Goal: Find specific page/section: Find specific page/section

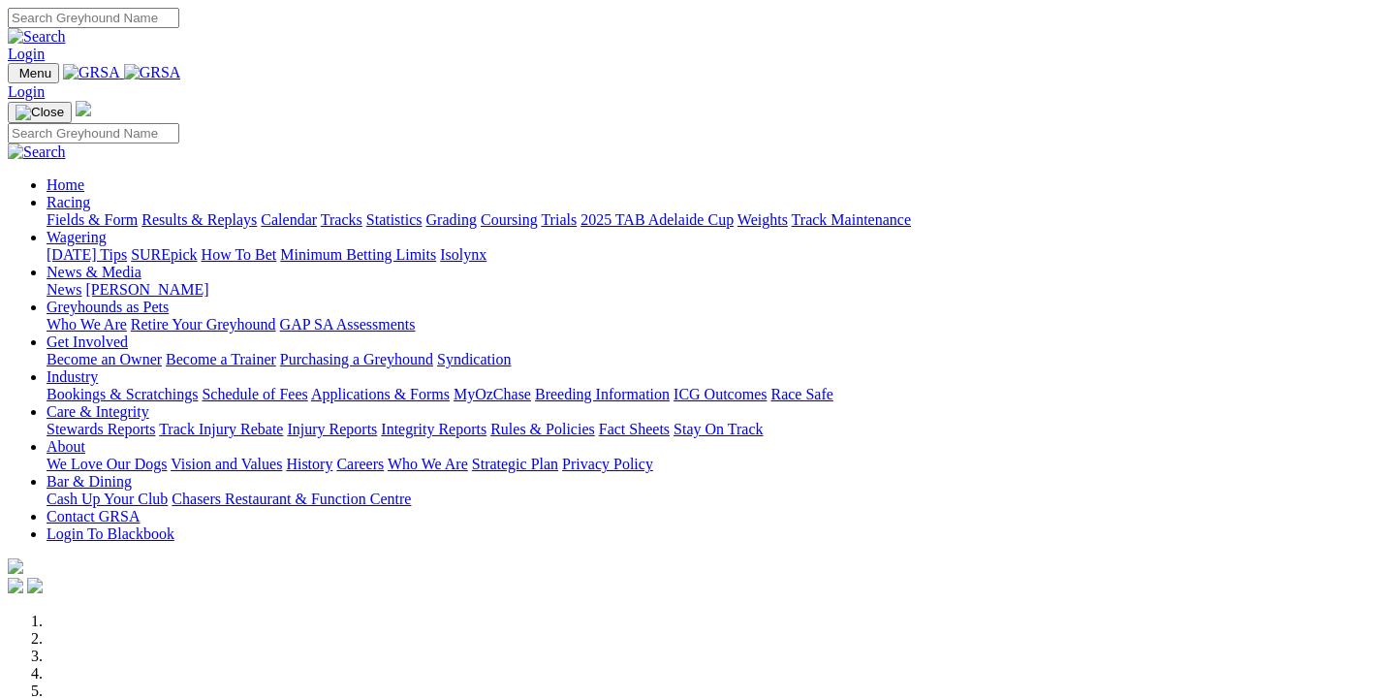
scroll to position [628, 0]
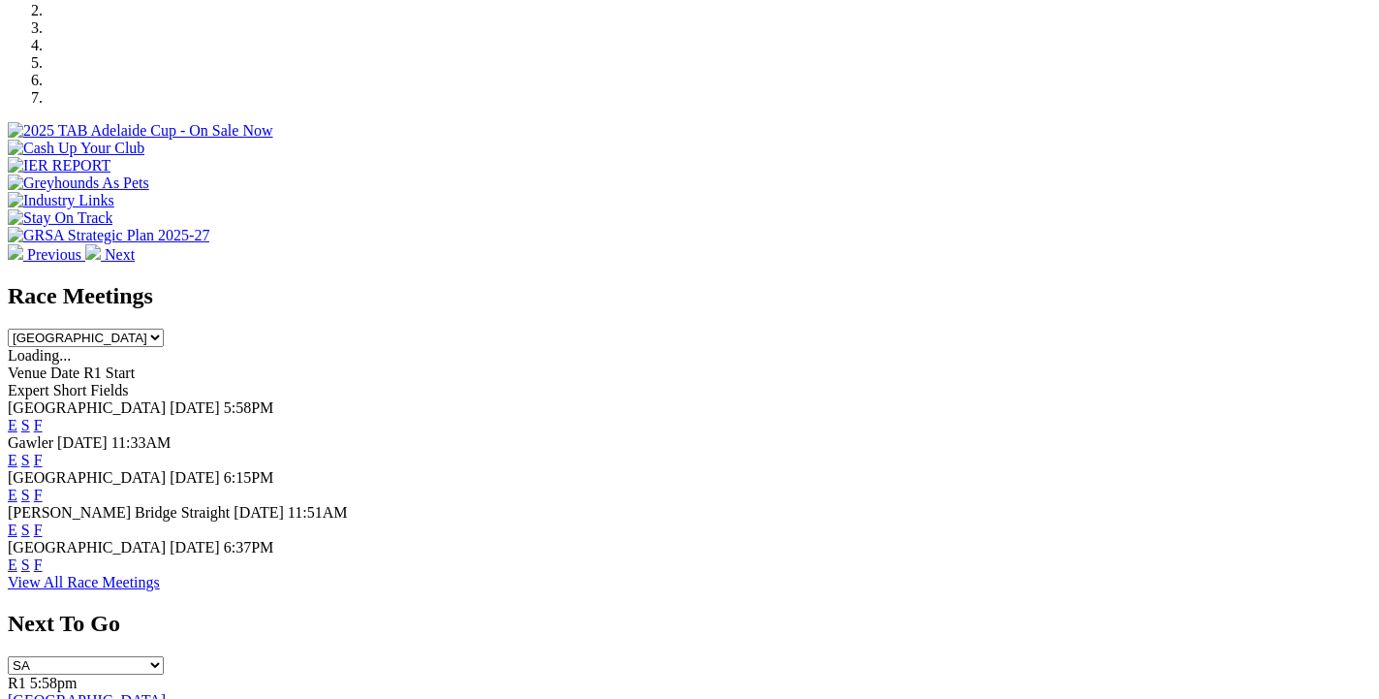
click at [43, 417] on link "F" at bounding box center [38, 425] width 9 height 16
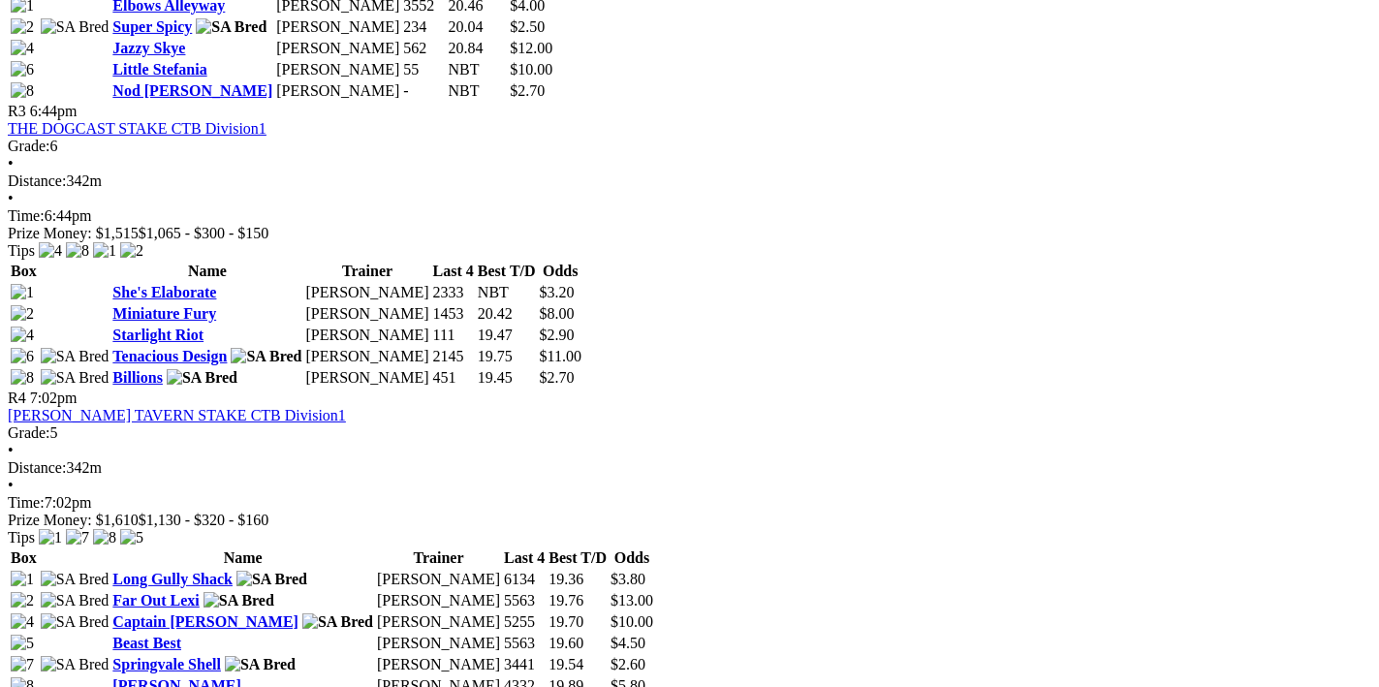
scroll to position [721, 0]
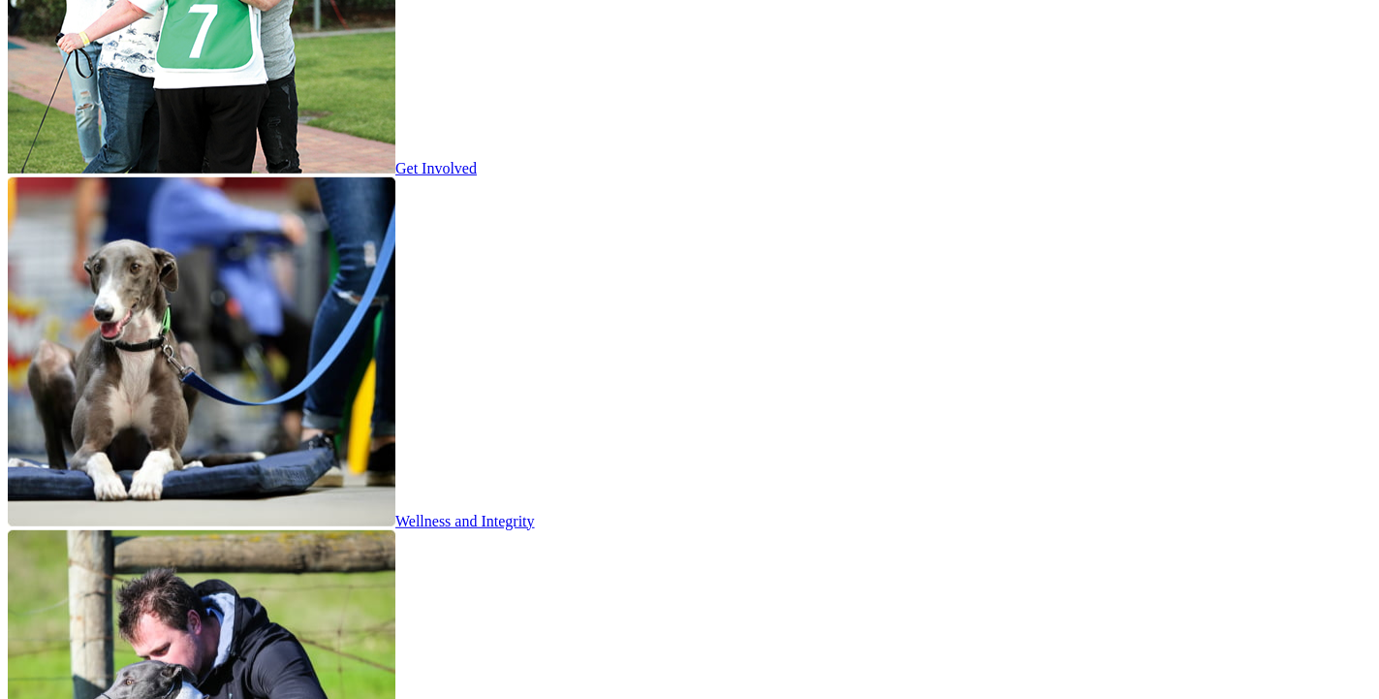
scroll to position [3562, 0]
